Goal: Task Accomplishment & Management: Manage account settings

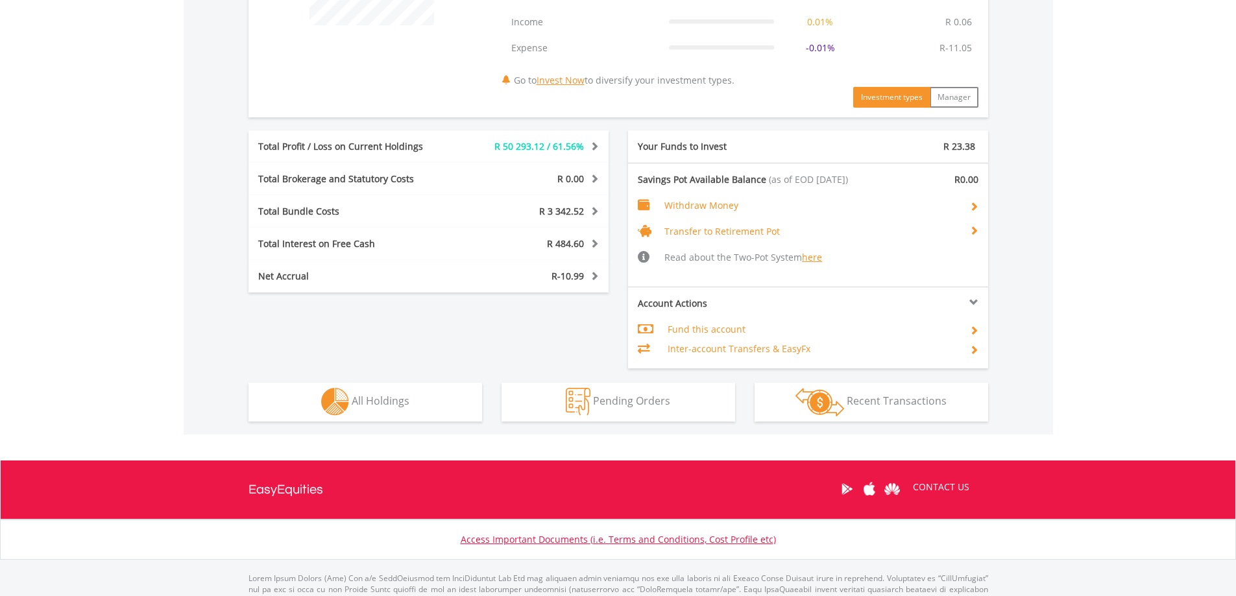
scroll to position [649, 0]
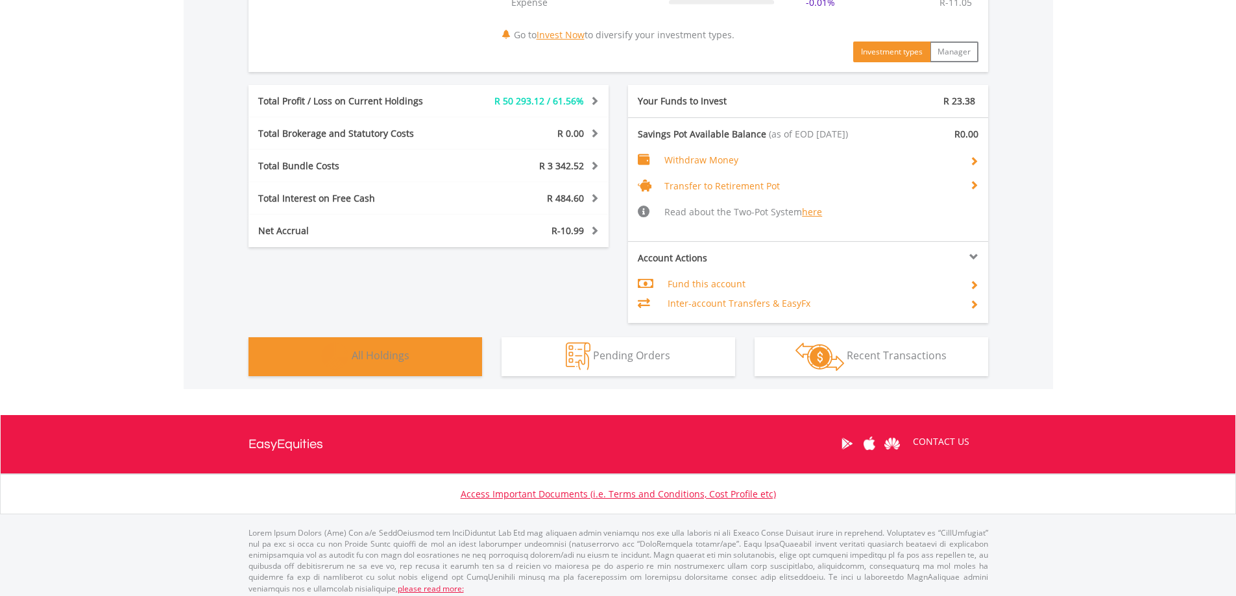
click at [425, 368] on button "Holdings All Holdings" at bounding box center [366, 357] width 234 height 39
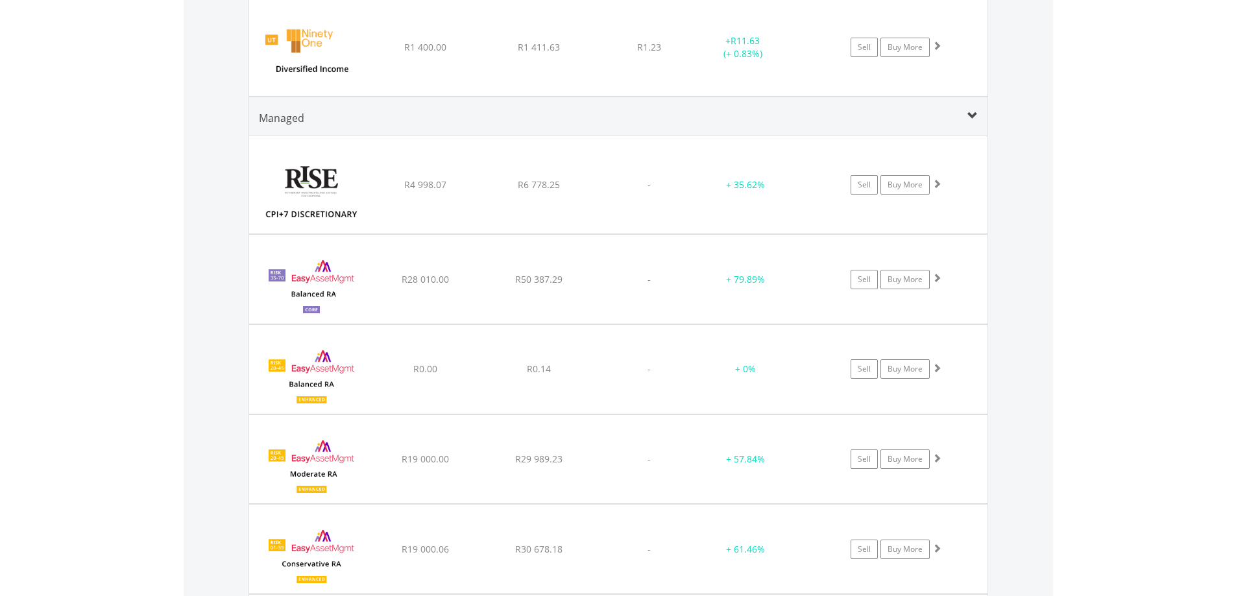
scroll to position [1259, 0]
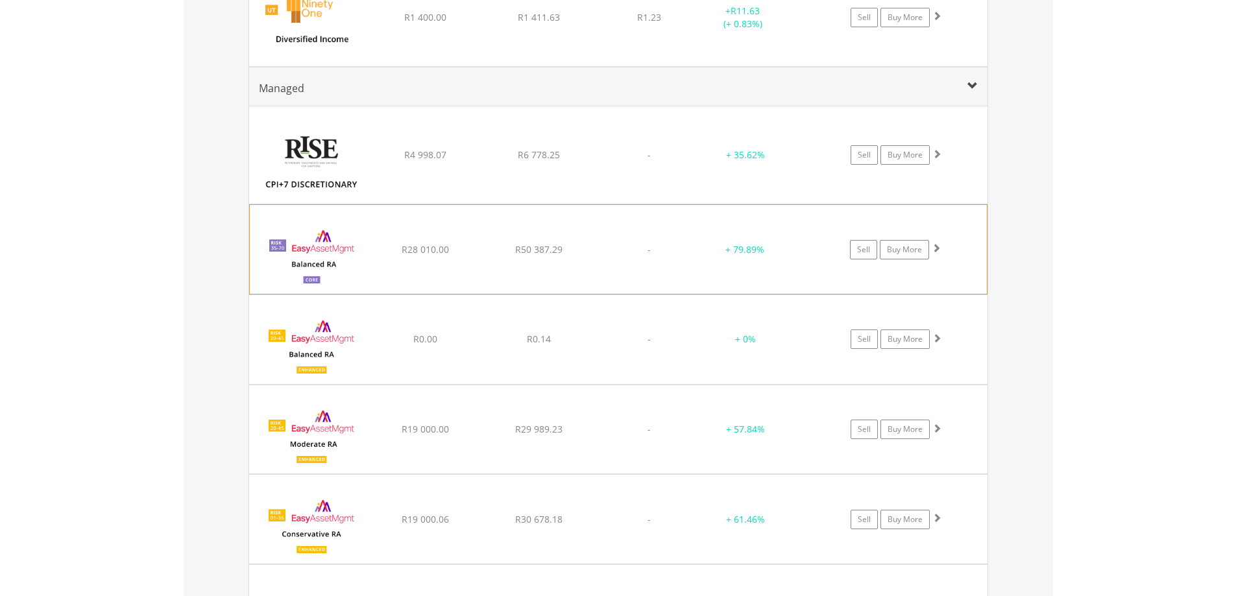
click at [701, 204] on div "﻿ EasyAssetManagement Core Balanced RA R28 010.00 R50 387.29 - + 79.89% Sell Bu…" at bounding box center [618, 154] width 739 height 97
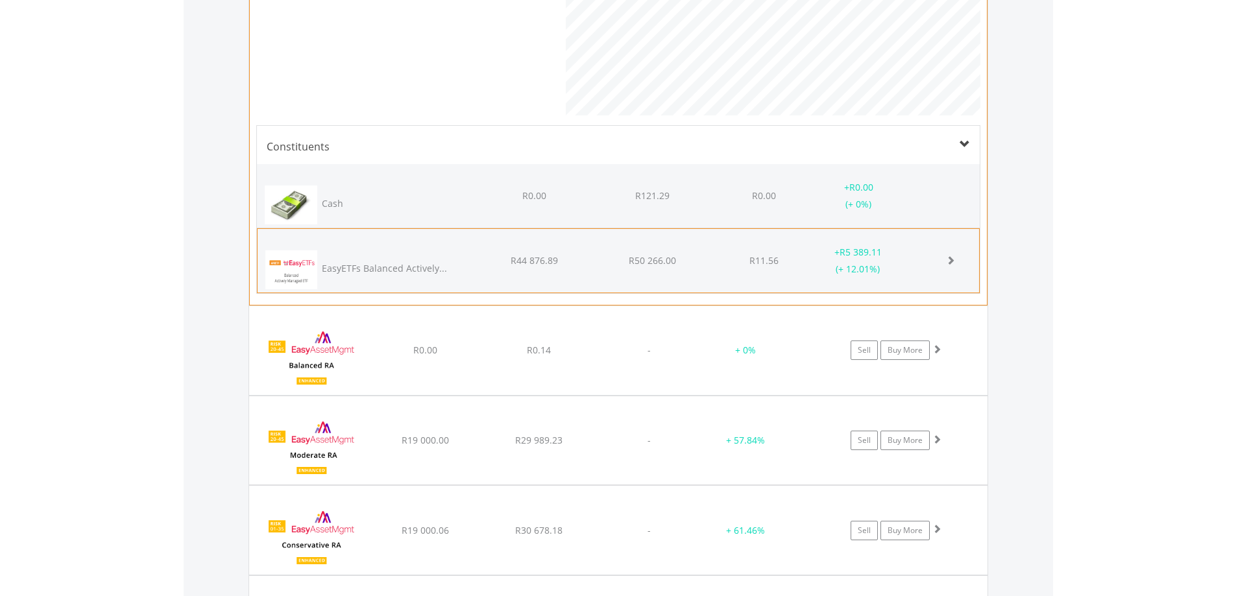
scroll to position [648788, 648618]
click at [895, 213] on div "+ R5 389.11 (+ 12.01%)" at bounding box center [858, 196] width 101 height 34
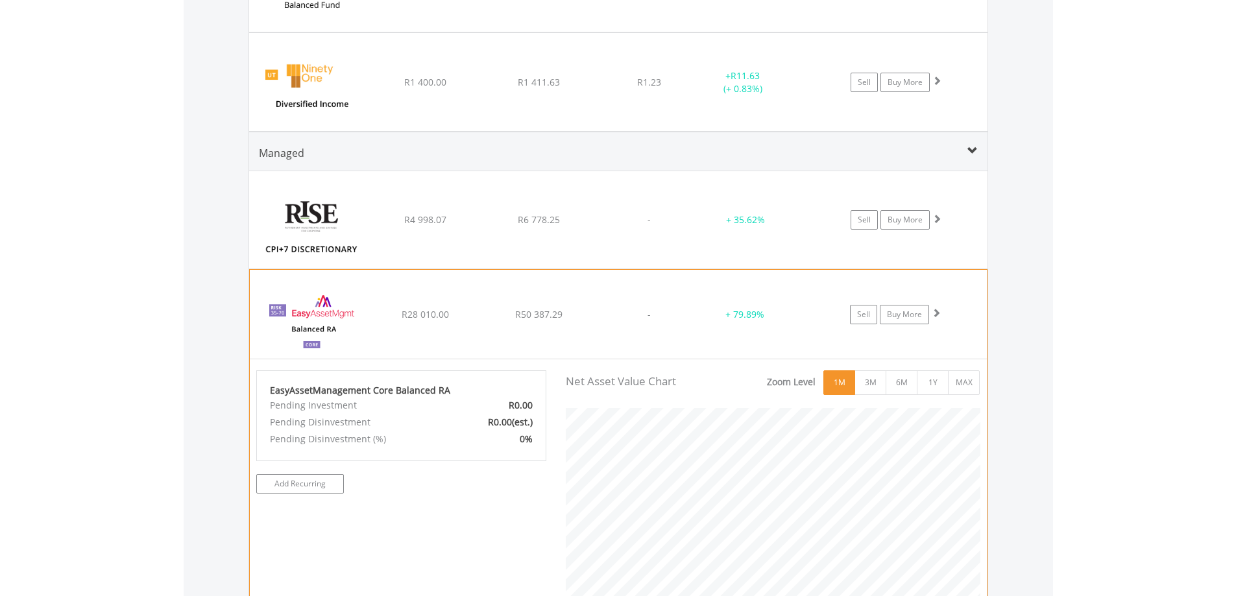
click at [628, 269] on div "﻿ EasyAssetManagement Core Balanced RA R28 010.00 R50 387.29 - + 79.89% Sell Bu…" at bounding box center [618, 219] width 739 height 97
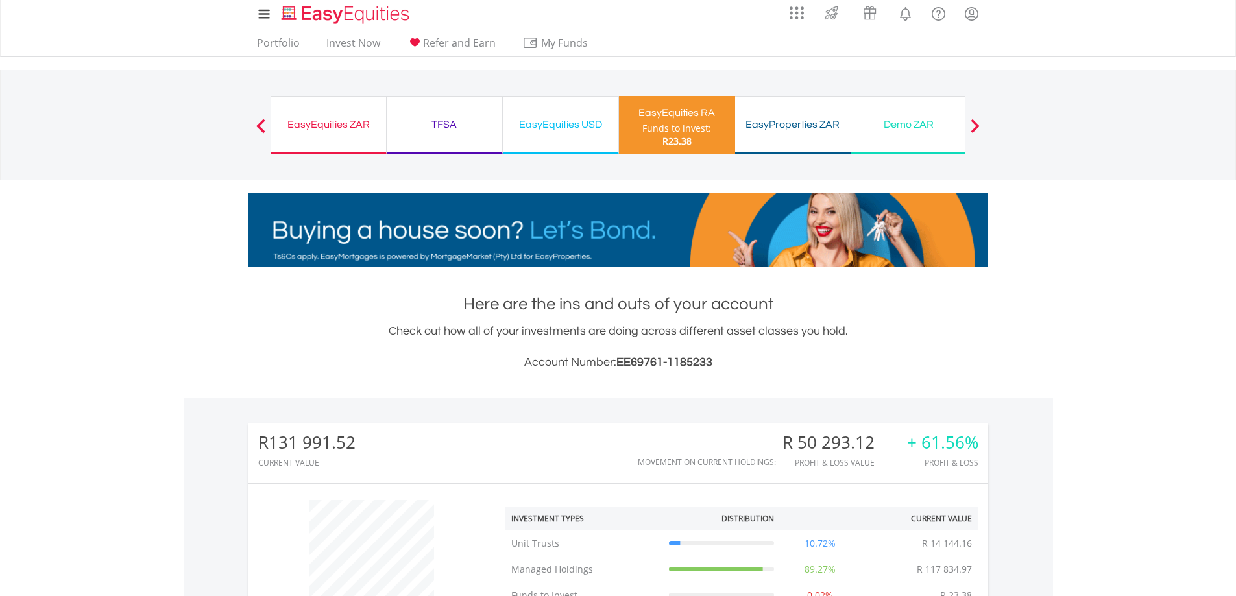
scroll to position [0, 0]
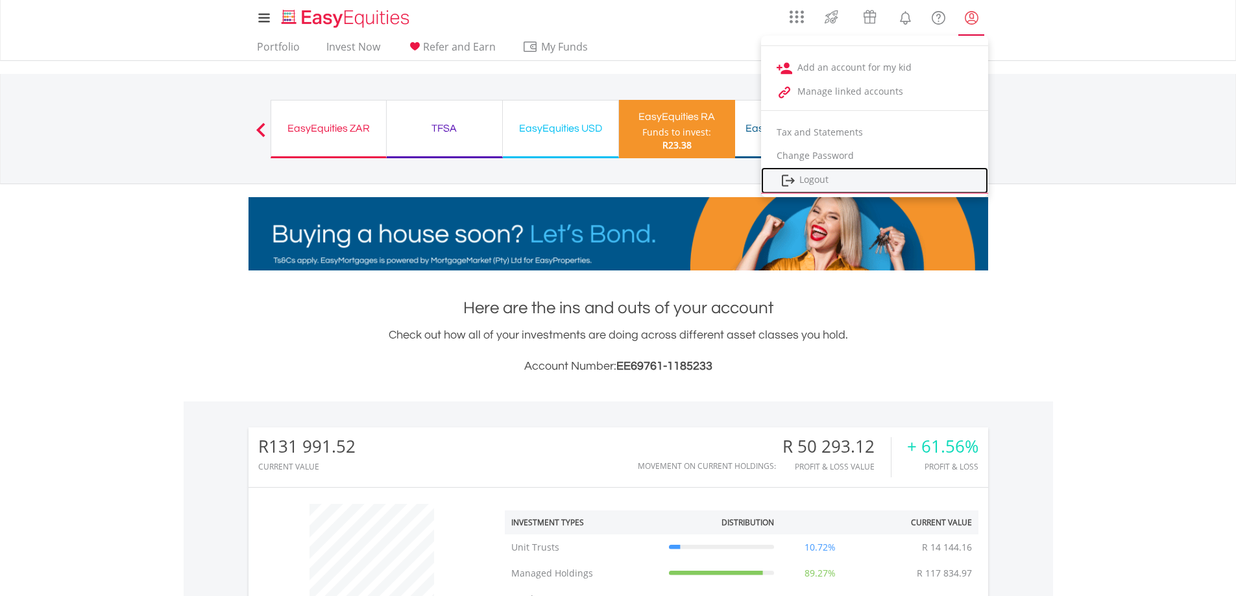
click at [821, 178] on link "Logout" at bounding box center [874, 180] width 227 height 27
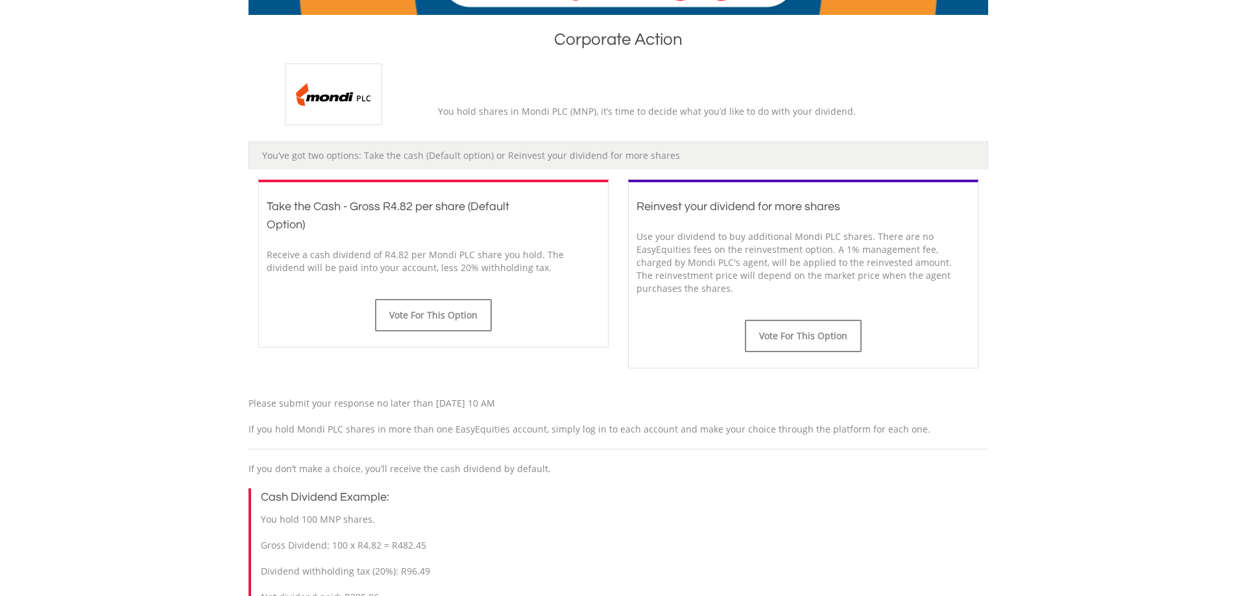
scroll to position [260, 0]
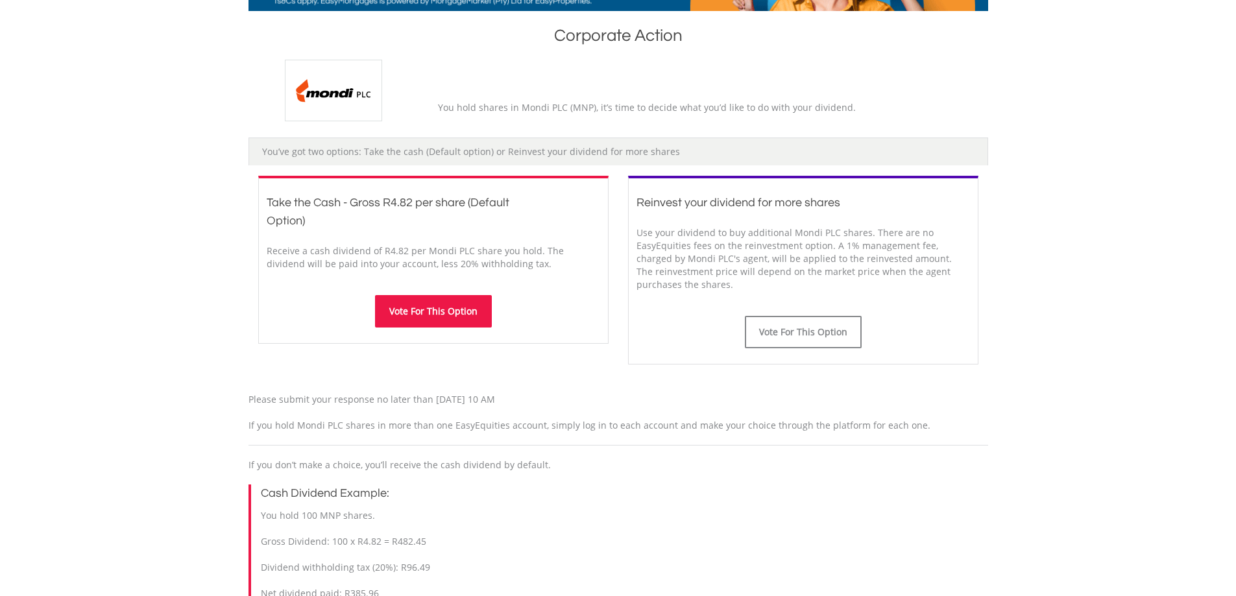
click at [433, 313] on button "Vote For This Option" at bounding box center [433, 311] width 117 height 32
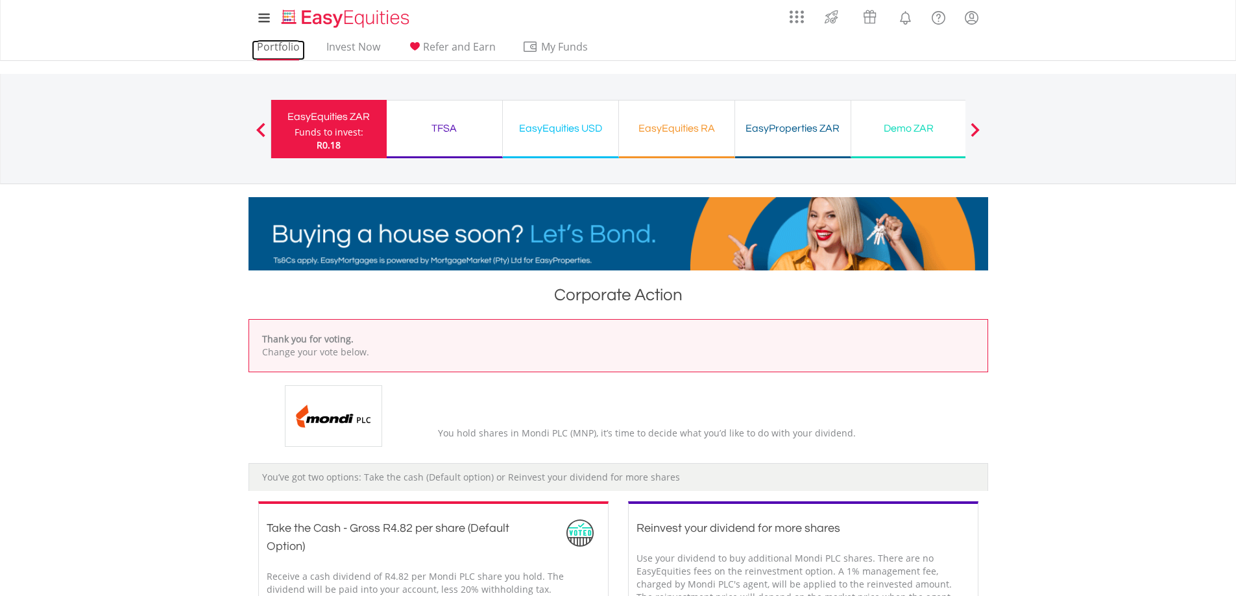
click at [275, 48] on link "Portfolio" at bounding box center [278, 50] width 53 height 20
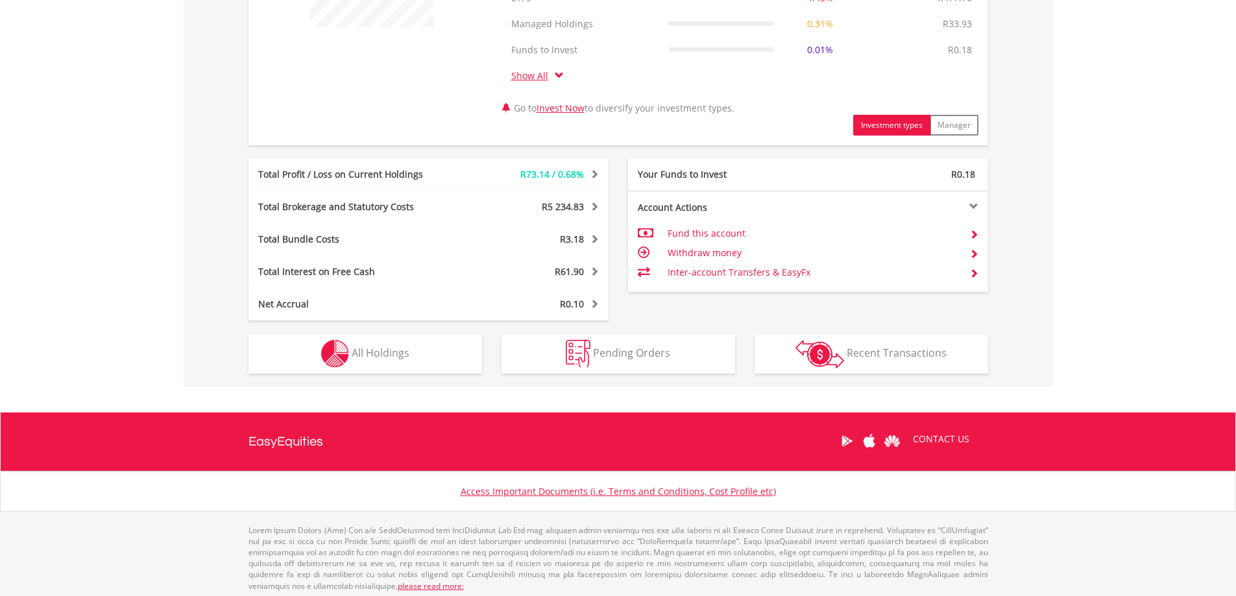
scroll to position [606, 0]
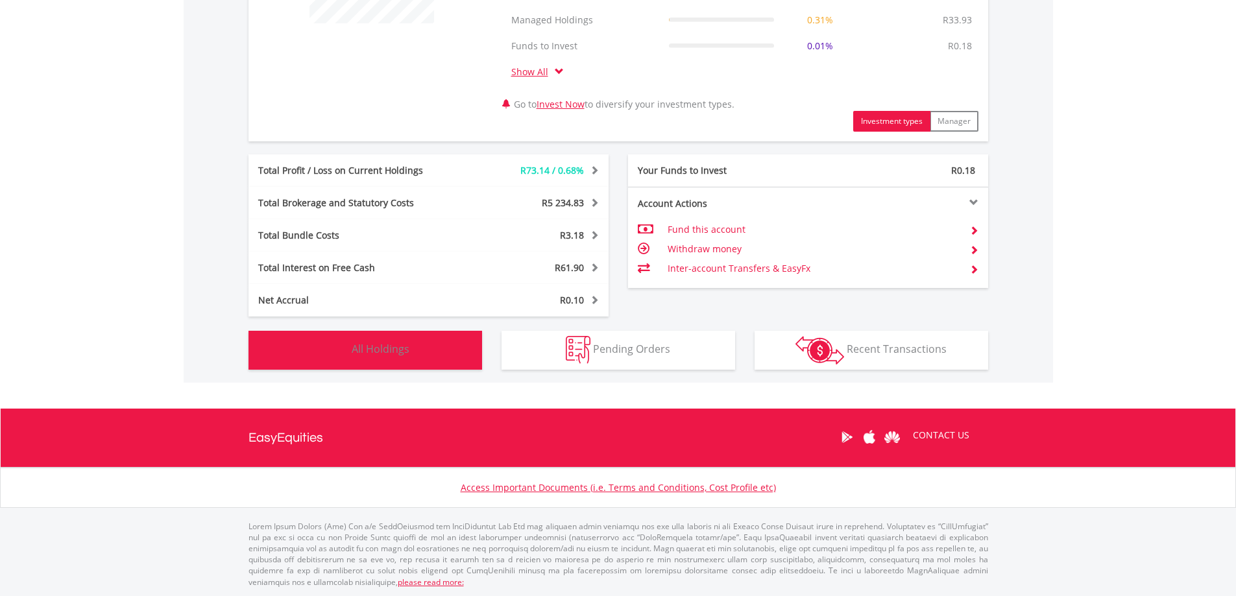
click at [396, 350] on span "All Holdings" at bounding box center [381, 349] width 58 height 14
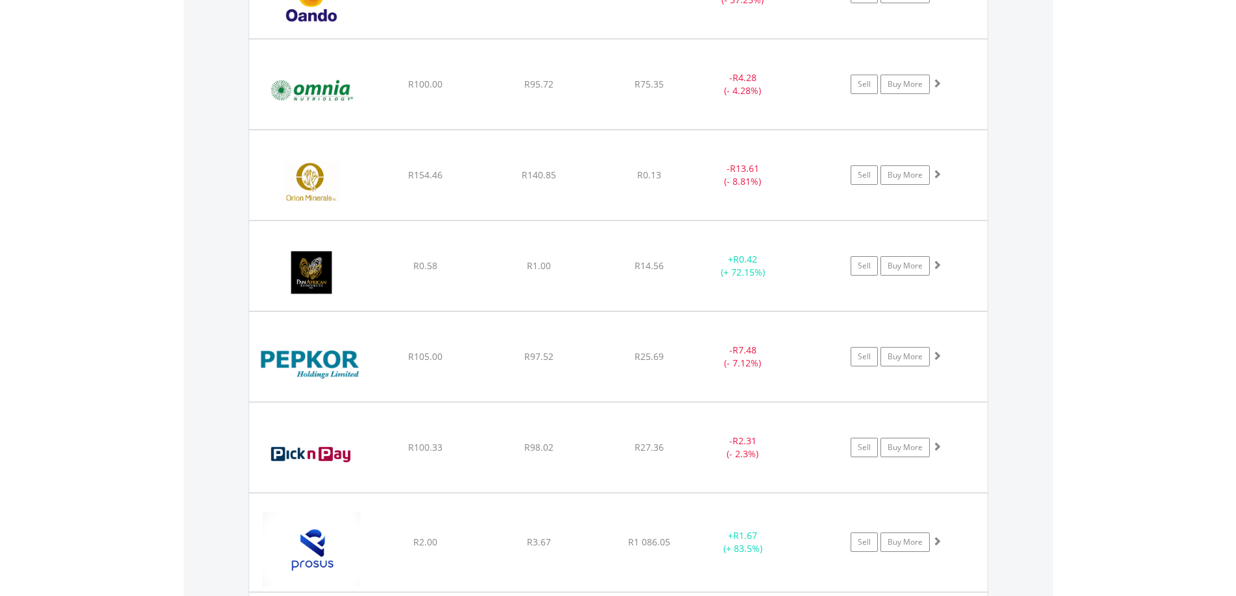
scroll to position [3935, 0]
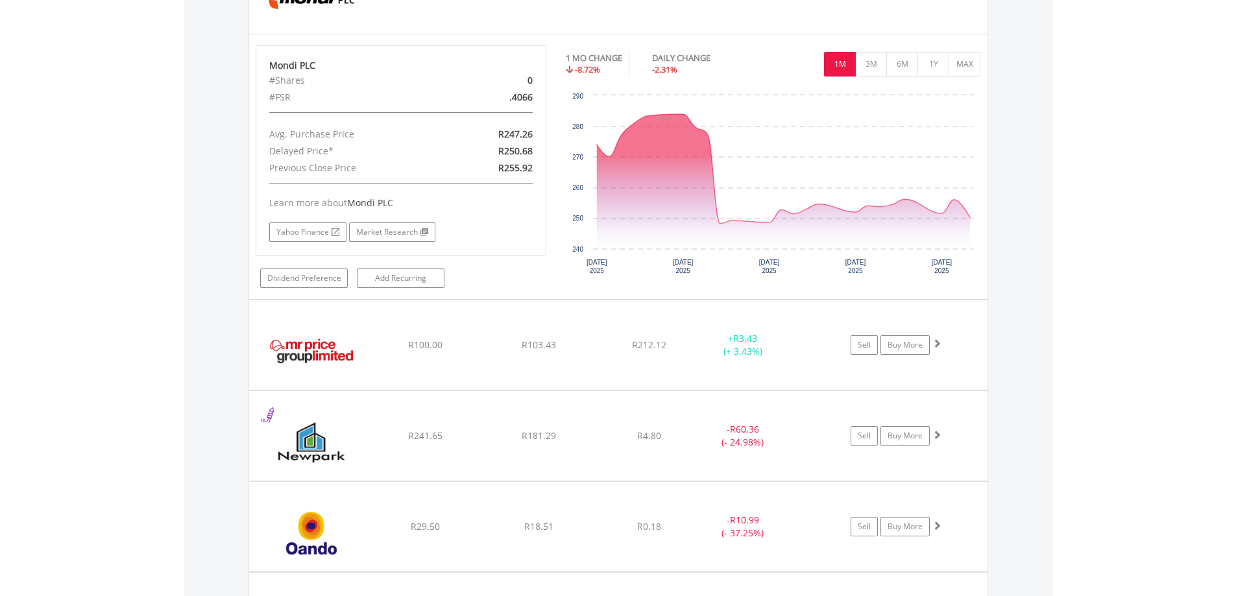
scroll to position [4260, 0]
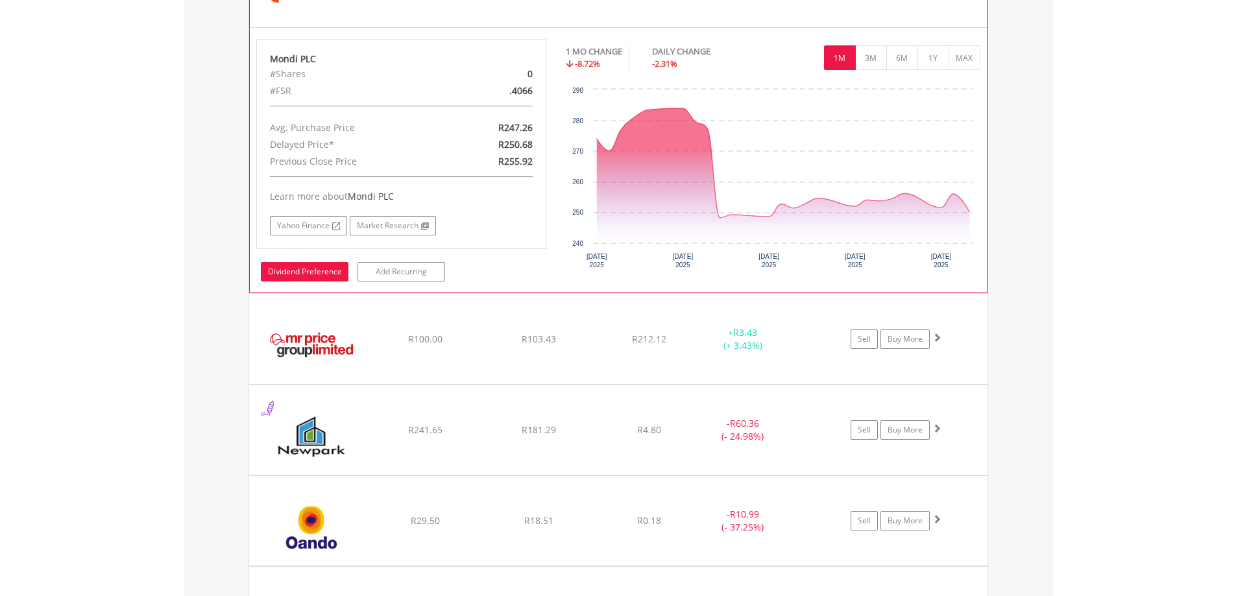
click at [310, 273] on link "Dividend Preference" at bounding box center [305, 271] width 88 height 19
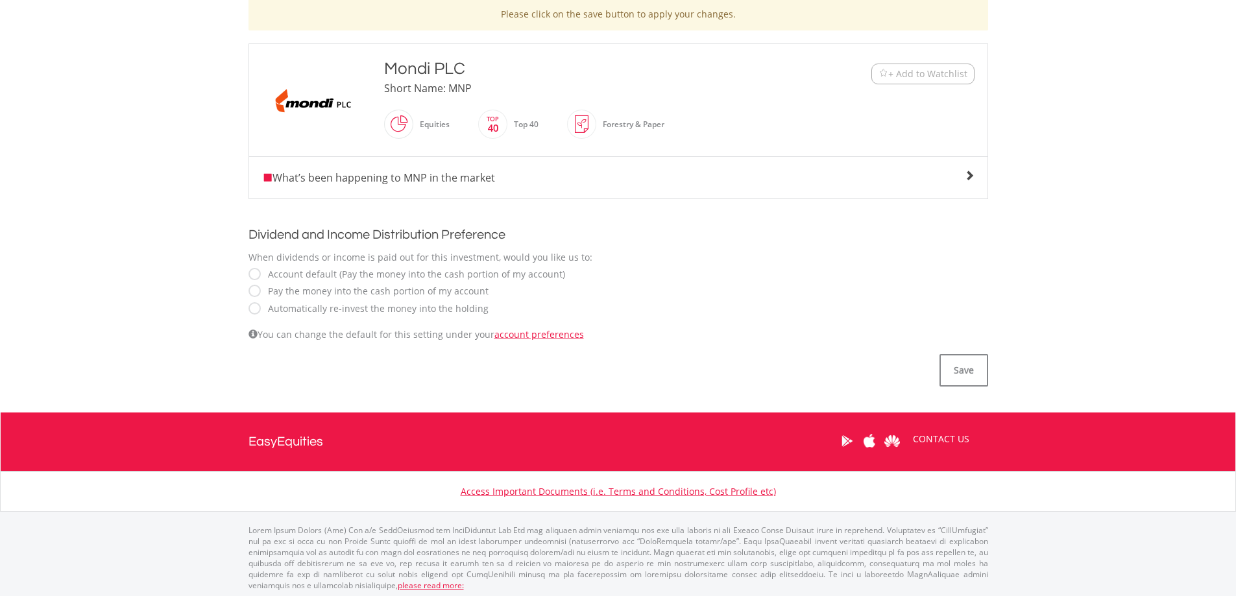
scroll to position [289, 0]
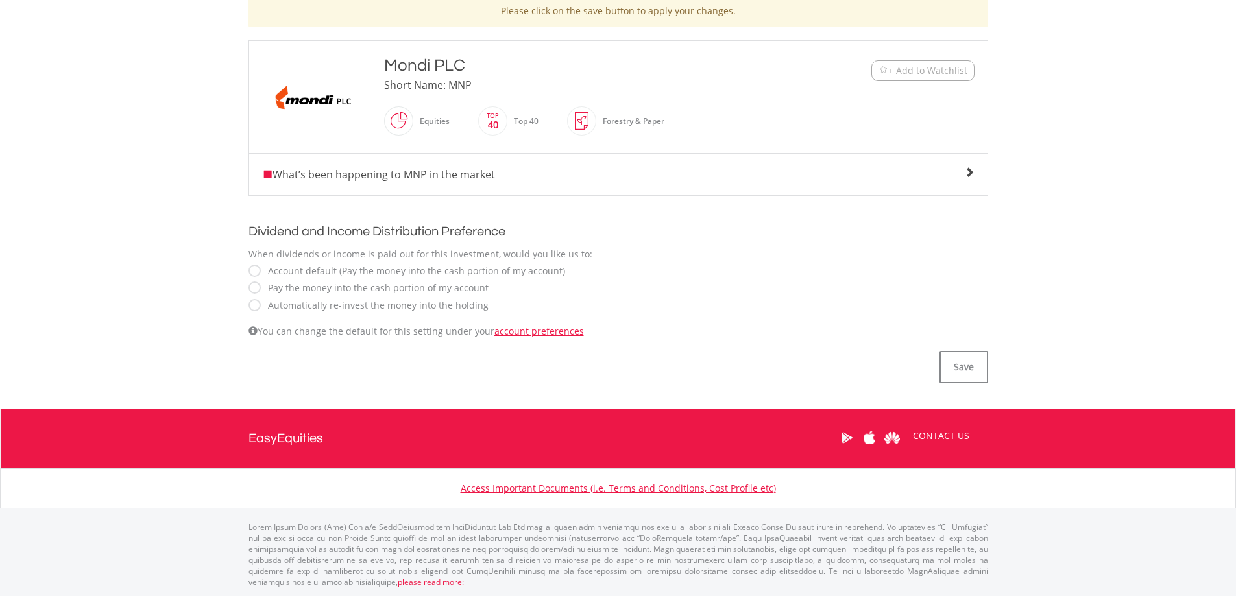
click at [262, 289] on label "Pay the money into the cash portion of my account" at bounding box center [375, 288] width 227 height 13
click at [972, 368] on button "Save" at bounding box center [964, 367] width 49 height 32
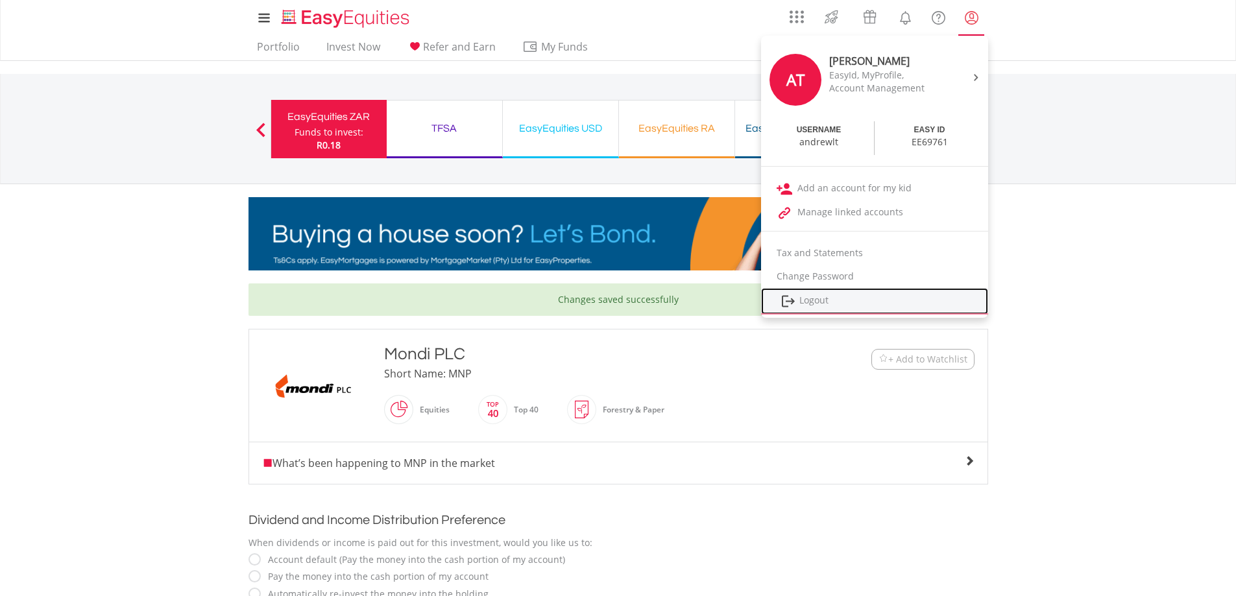
click at [820, 306] on link "Logout" at bounding box center [874, 301] width 227 height 27
